Goal: Find specific page/section: Find specific page/section

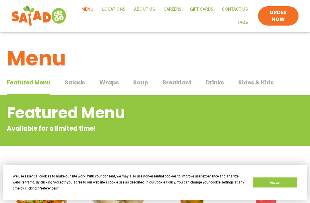
click at [153, 7] on link "About Us" at bounding box center [145, 9] width 30 height 13
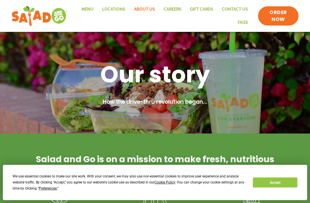
click at [117, 8] on link "Locations" at bounding box center [114, 9] width 32 height 13
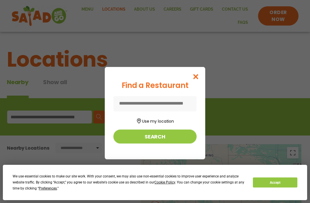
click at [165, 124] on button "Use my location" at bounding box center [154, 120] width 83 height 8
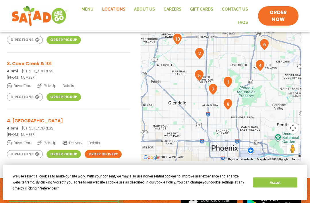
scroll to position [172, 0]
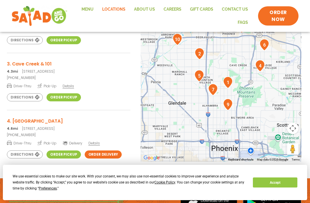
click at [59, 122] on h3 "4. Paradise Village & Cactus" at bounding box center [68, 120] width 123 height 7
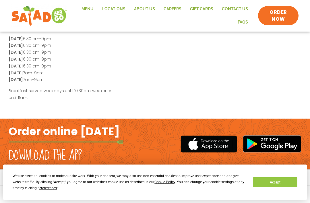
scroll to position [197, 0]
